Goal: Transaction & Acquisition: Purchase product/service

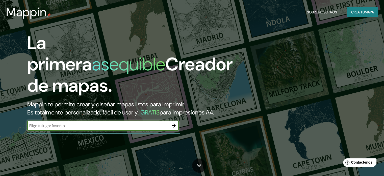
click at [86, 130] on div "​" at bounding box center [103, 125] width 152 height 10
paste input "[GEOGRAPHIC_DATA][DATE][PERSON_NAME], [GEOGRAPHIC_DATA], [GEOGRAPHIC_DATA]."
type input "[GEOGRAPHIC_DATA][DATE][PERSON_NAME], [GEOGRAPHIC_DATA], [GEOGRAPHIC_DATA]."
click at [171, 128] on icon "button" at bounding box center [174, 125] width 6 height 6
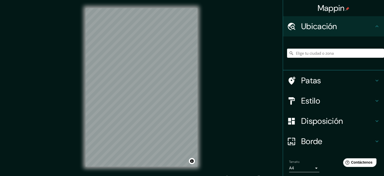
click at [318, 104] on h4 "Estilo" at bounding box center [338, 101] width 73 height 10
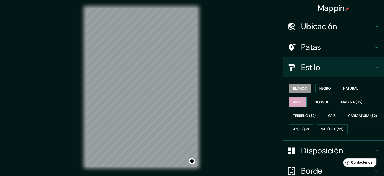
click at [298, 103] on font "Amar" at bounding box center [298, 102] width 10 height 5
click at [315, 100] on font "Bosque" at bounding box center [322, 102] width 14 height 5
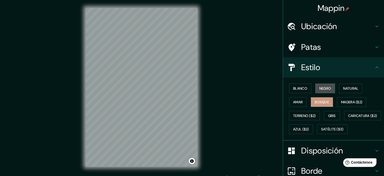
click at [325, 90] on font "Negro" at bounding box center [326, 88] width 12 height 5
click at [315, 101] on font "Bosque" at bounding box center [322, 102] width 14 height 5
click at [296, 101] on font "Amar" at bounding box center [298, 102] width 10 height 5
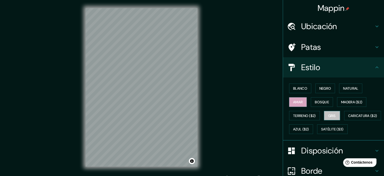
click at [329, 113] on font "Gris" at bounding box center [333, 115] width 8 height 5
click at [347, 86] on font "Natural" at bounding box center [350, 88] width 15 height 5
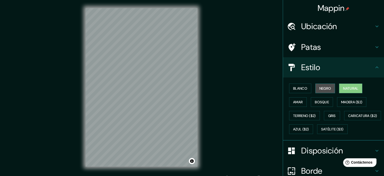
click at [327, 90] on font "Negro" at bounding box center [326, 88] width 12 height 5
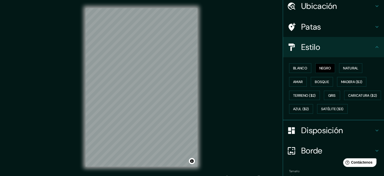
scroll to position [9, 0]
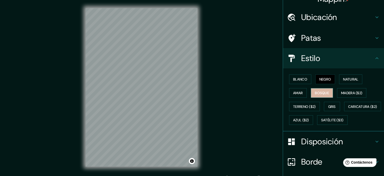
click at [321, 88] on button "Bosque" at bounding box center [322, 93] width 22 height 10
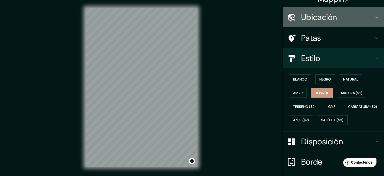
click at [325, 22] on div "Ubicación" at bounding box center [333, 17] width 101 height 20
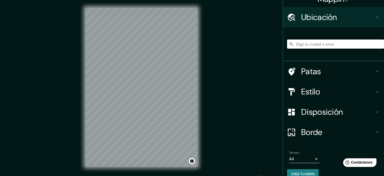
click at [298, 42] on input "Elige tu ciudad o zona" at bounding box center [335, 43] width 97 height 9
paste input "[GEOGRAPHIC_DATA][DATE][PERSON_NAME], [GEOGRAPHIC_DATA], [GEOGRAPHIC_DATA]."
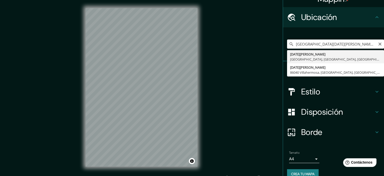
type input "[DATE][PERSON_NAME], 86017 Villahermosa, [GEOGRAPHIC_DATA], [GEOGRAPHIC_DATA]"
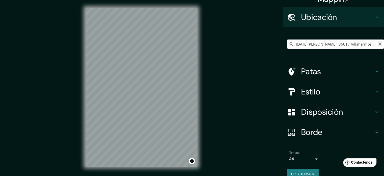
click at [379, 43] on icon "Claro" at bounding box center [380, 43] width 3 height 3
paste input "Ubicación: [GEOGRAPHIC_DATA][DATE][PERSON_NAME], [GEOGRAPHIC_DATA], [GEOGRAPHIC…"
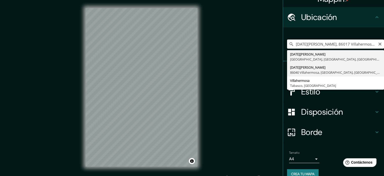
type input "[DATE][PERSON_NAME], 86040 Villahermosa, [GEOGRAPHIC_DATA], [GEOGRAPHIC_DATA]"
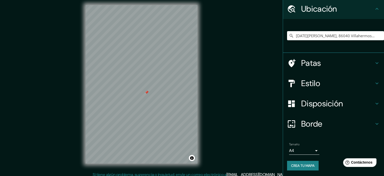
scroll to position [7, 0]
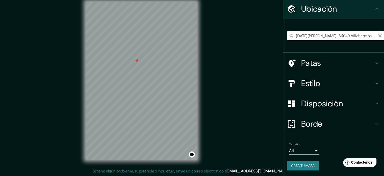
click at [379, 35] on icon "Claro" at bounding box center [380, 35] width 3 height 3
paste input "Ubicación: [GEOGRAPHIC_DATA][DATE][PERSON_NAME], [GEOGRAPHIC_DATA], [GEOGRAPHIC…"
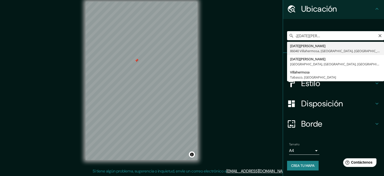
scroll to position [0, 70]
drag, startPoint x: 372, startPoint y: 35, endPoint x: 329, endPoint y: 36, distance: 43.0
click at [329, 36] on input "Ubicación: [GEOGRAPHIC_DATA][DATE][PERSON_NAME], [GEOGRAPHIC_DATA], [GEOGRAPHIC…" at bounding box center [335, 35] width 97 height 9
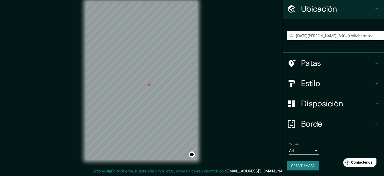
type input "[DATE][PERSON_NAME], 86040 Villahermosa, [GEOGRAPHIC_DATA], [GEOGRAPHIC_DATA]"
click at [379, 36] on icon "Claro" at bounding box center [380, 35] width 3 height 3
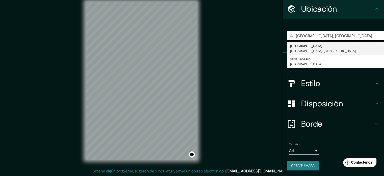
type input "[GEOGRAPHIC_DATA], [GEOGRAPHIC_DATA], [GEOGRAPHIC_DATA]"
click at [379, 35] on icon "Claro" at bounding box center [380, 35] width 3 height 3
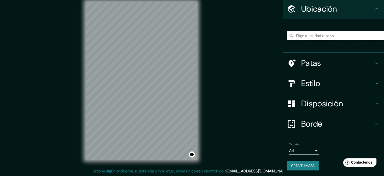
paste input "Ubicación: [GEOGRAPHIC_DATA][DATE][PERSON_NAME], [GEOGRAPHIC_DATA], [GEOGRAPHIC…"
type input "[DATE][PERSON_NAME], 86017 Villahermosa, [GEOGRAPHIC_DATA], [GEOGRAPHIC_DATA]"
click at [379, 34] on icon "Claro" at bounding box center [380, 35] width 3 height 3
paste input "[DATE][PERSON_NAME], 86190 Villahermosa, [GEOGRAPHIC_DATA]."
type input "[DATE][PERSON_NAME], 86040 Villahermosa, [GEOGRAPHIC_DATA], [GEOGRAPHIC_DATA]"
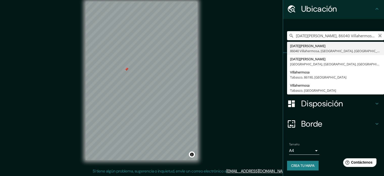
click at [378, 34] on icon "Claro" at bounding box center [380, 36] width 4 height 4
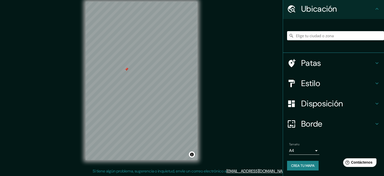
click at [310, 30] on div "[DATE][PERSON_NAME] 86040 Villahermosa, [GEOGRAPHIC_DATA], [GEOGRAPHIC_DATA] [D…" at bounding box center [335, 35] width 97 height 25
click at [300, 37] on input "Elige tu ciudad o zona" at bounding box center [335, 35] width 97 height 9
paste input "[GEOGRAPHIC_DATA][DATE][PERSON_NAME], [GEOGRAPHIC_DATA], [GEOGRAPHIC_DATA]."
type input "[DATE][PERSON_NAME], 86040 Villahermosa, [GEOGRAPHIC_DATA], [GEOGRAPHIC_DATA]"
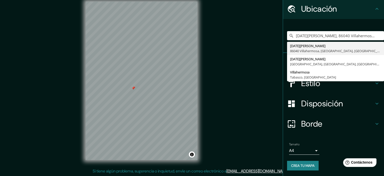
click at [236, 72] on div "Mappin Ubicación [DATE][PERSON_NAME], [GEOGRAPHIC_DATA], [GEOGRAPHIC_DATA], [GE…" at bounding box center [192, 84] width 384 height 182
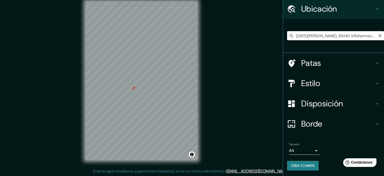
click at [379, 35] on icon "Claro" at bounding box center [380, 35] width 3 height 3
